Goal: Find specific page/section: Find specific page/section

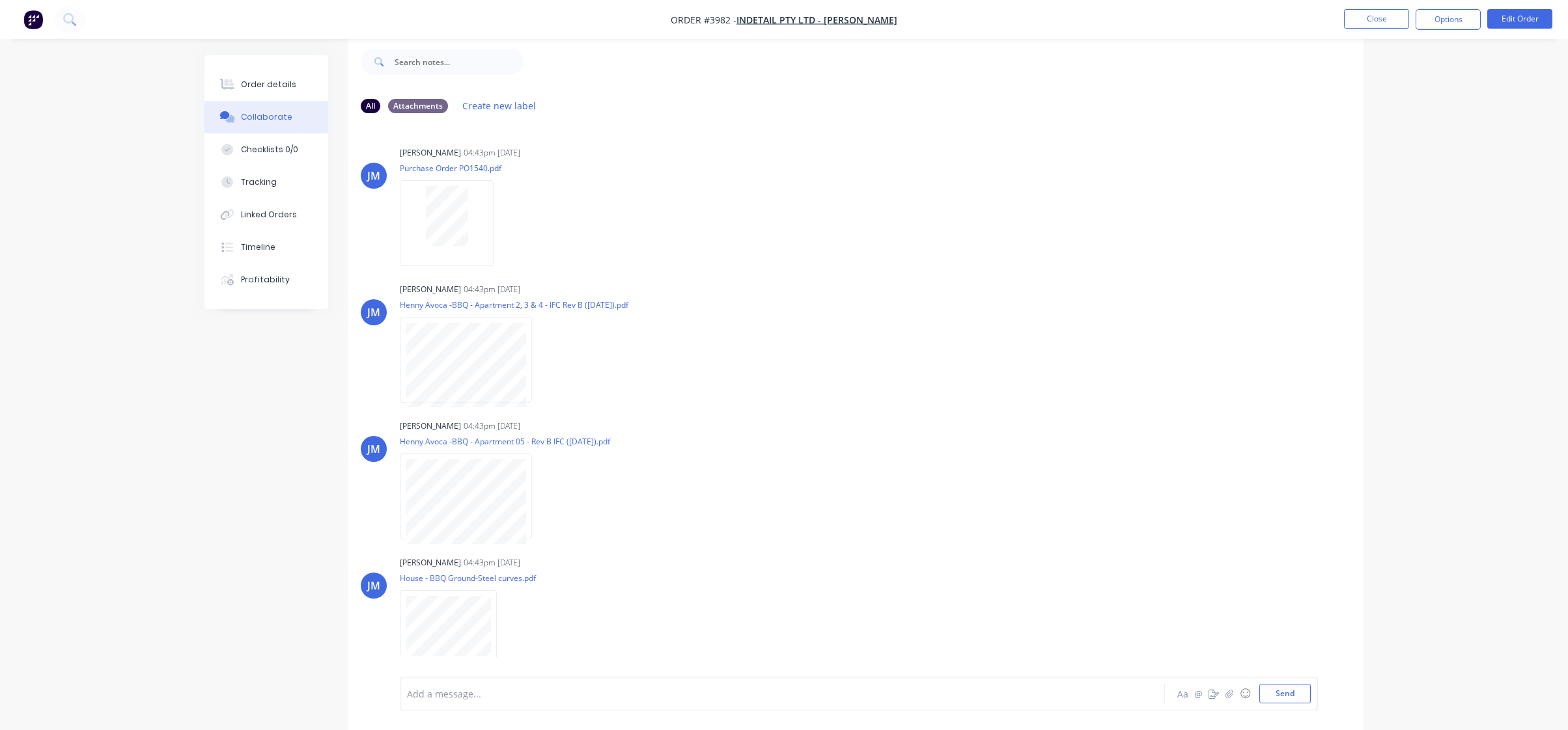
scroll to position [698, 0]
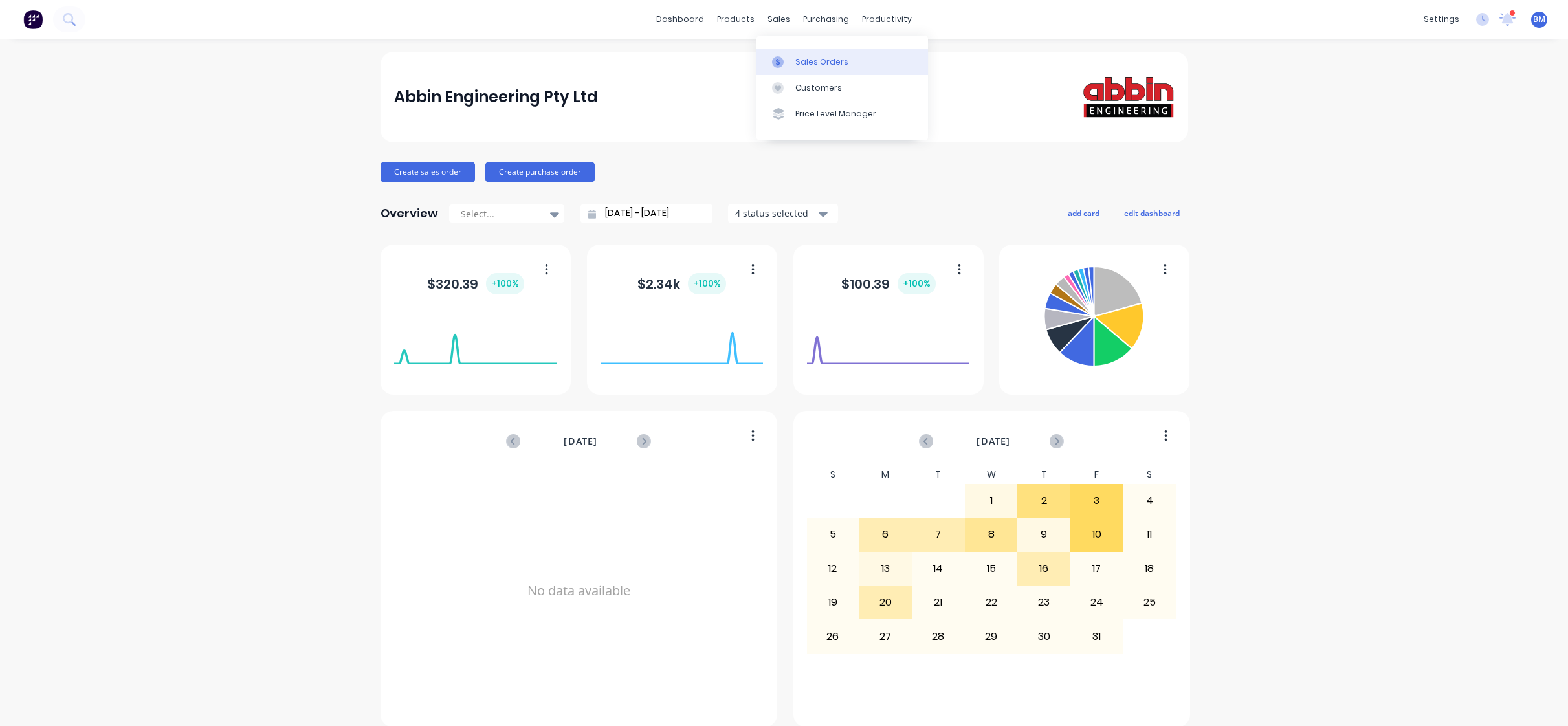
click at [796, 68] on link "Sales Orders" at bounding box center [842, 61] width 172 height 26
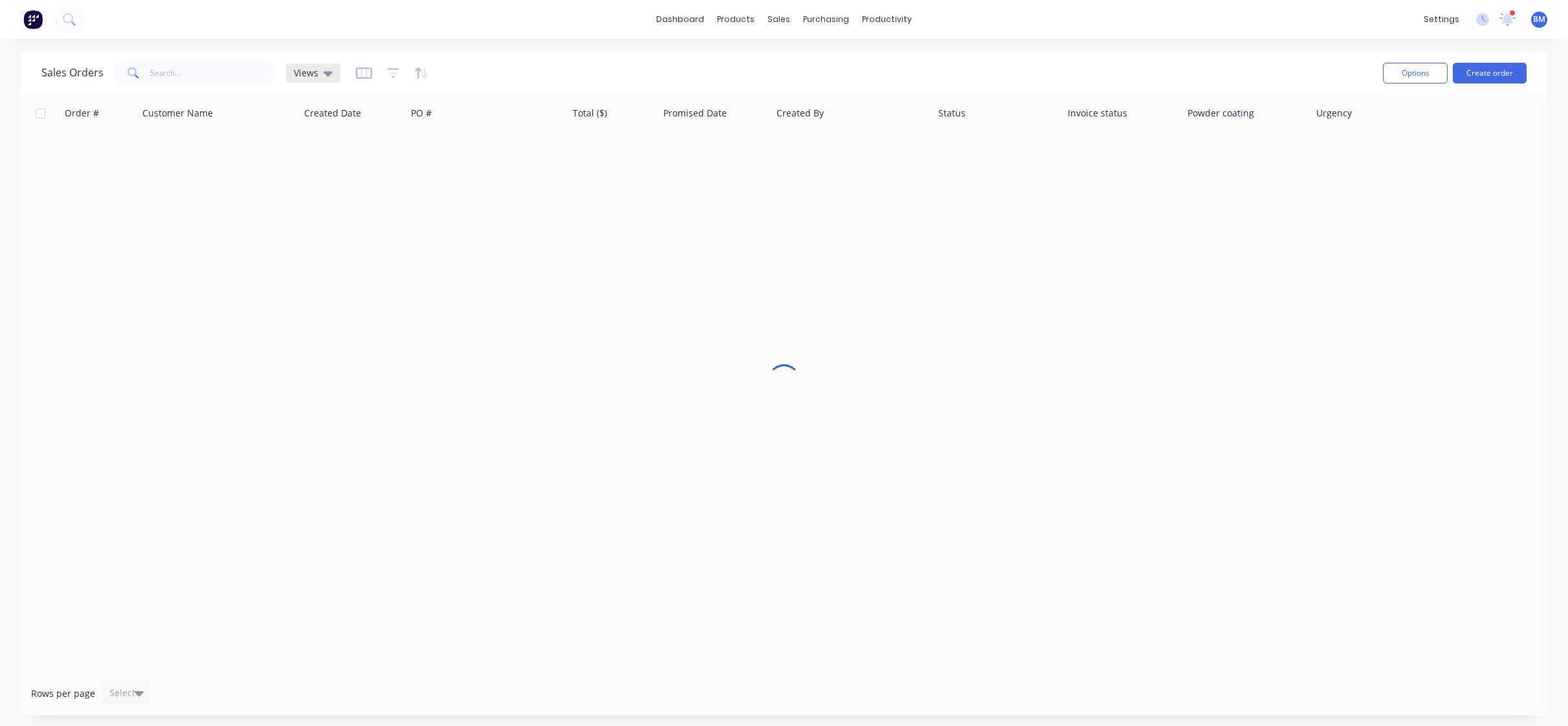
click at [312, 78] on span "Views" at bounding box center [305, 73] width 24 height 13
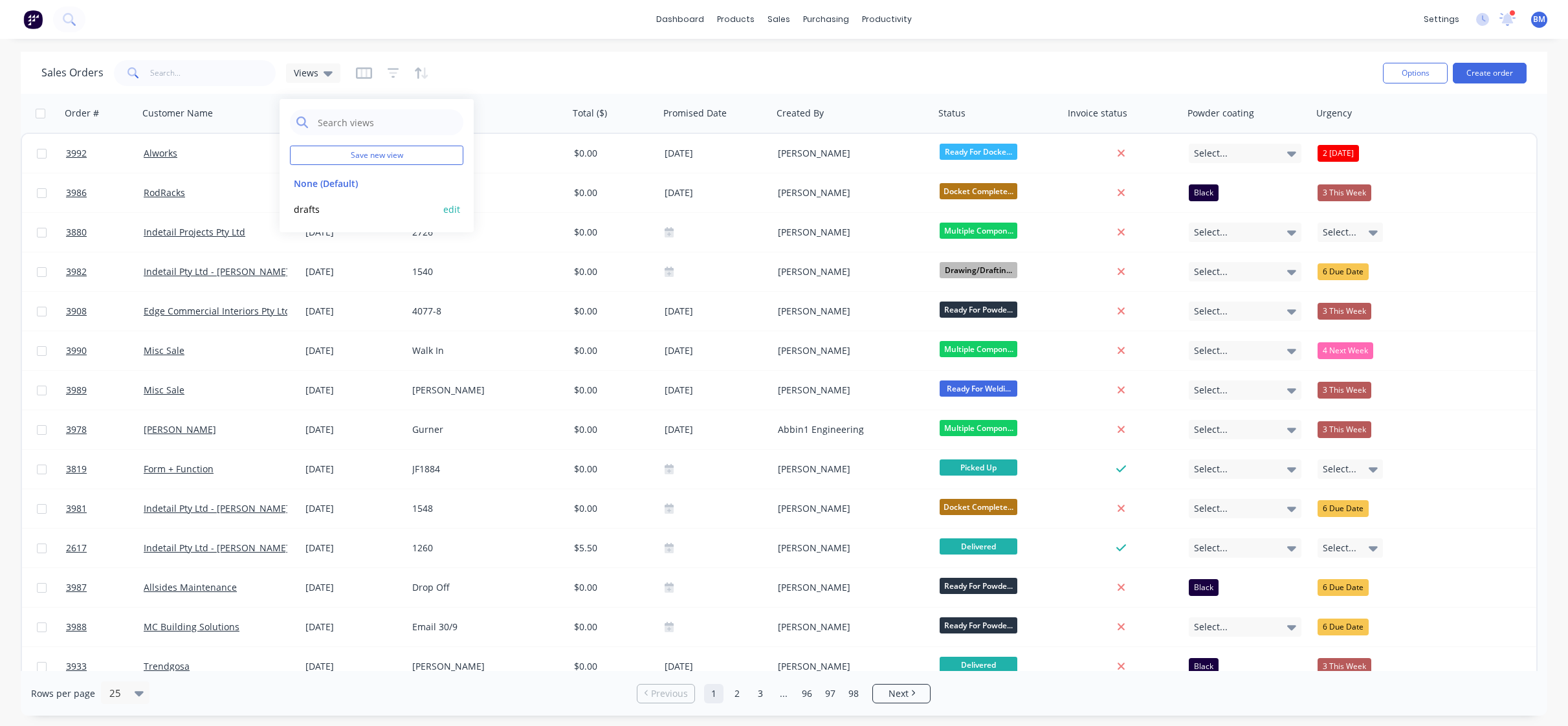
click at [322, 212] on button "drafts" at bounding box center [364, 210] width 148 height 15
